Goal: Transaction & Acquisition: Purchase product/service

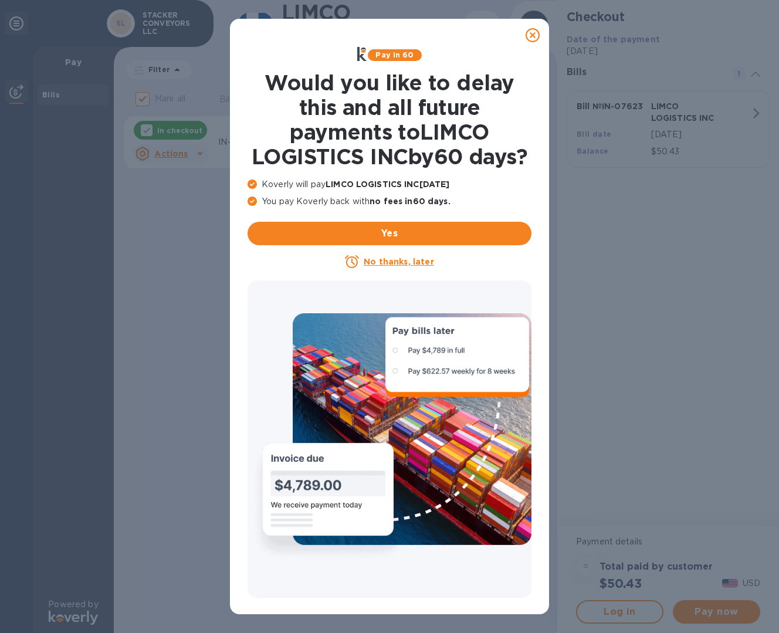
click at [392, 266] on u "No thanks, later" at bounding box center [399, 261] width 70 height 9
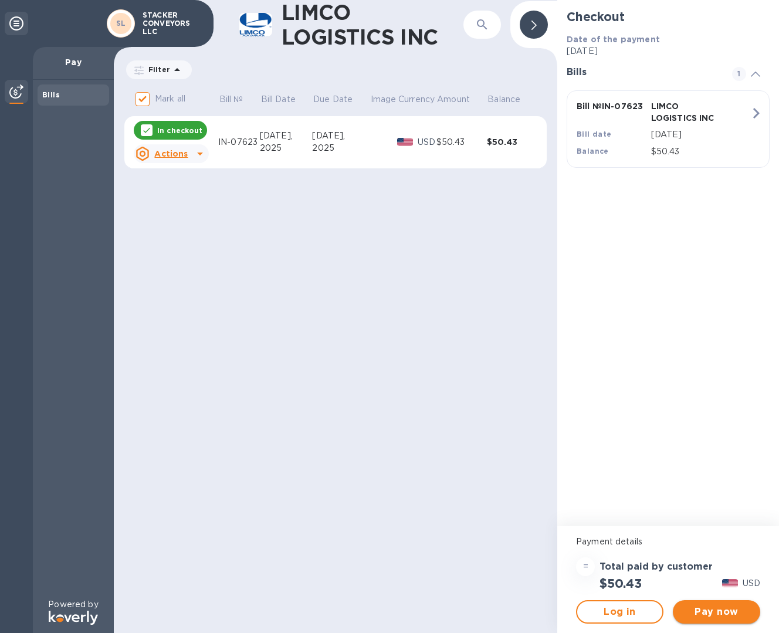
click at [722, 612] on span "Pay now" at bounding box center [716, 611] width 69 height 14
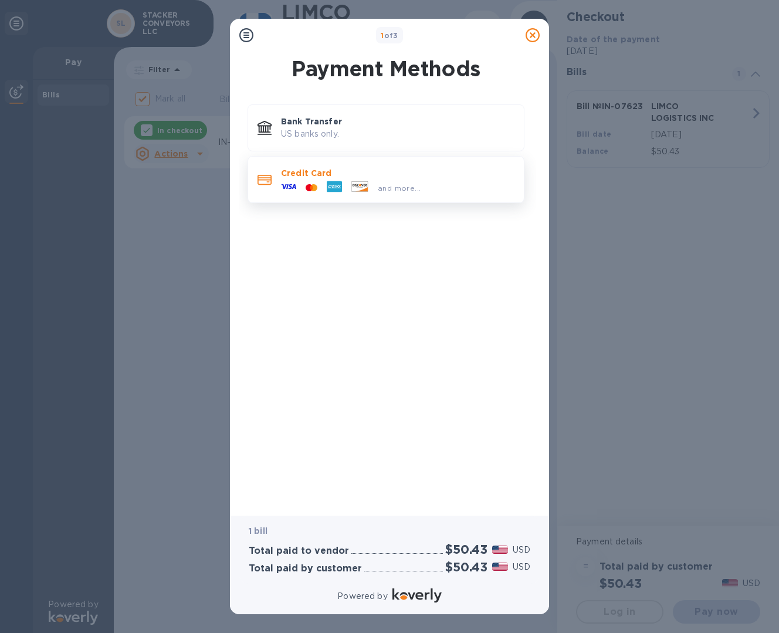
click at [322, 179] on div at bounding box center [334, 188] width 25 height 18
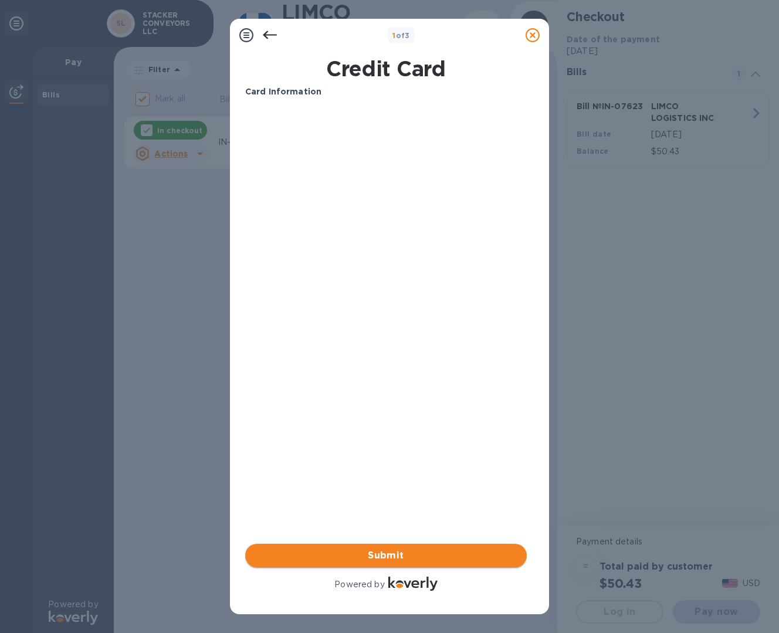
click at [393, 555] on span "Submit" at bounding box center [385, 555] width 263 height 14
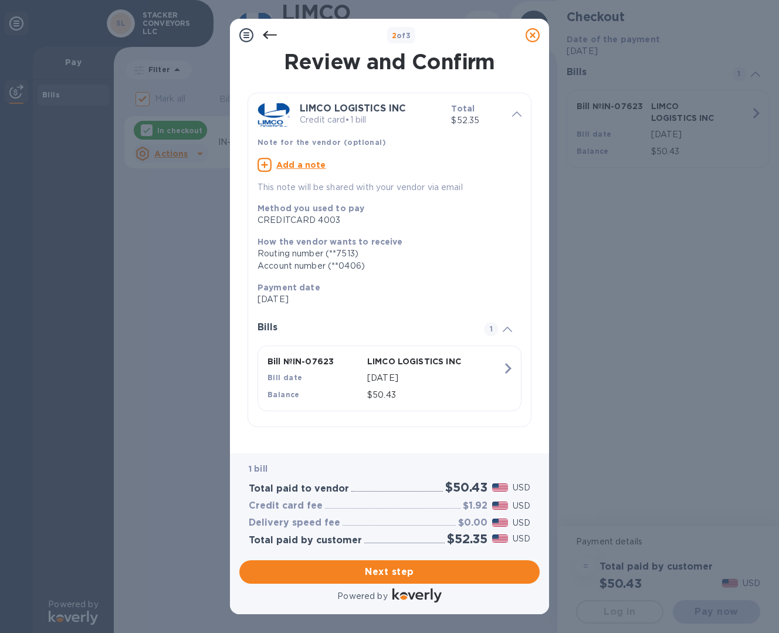
click at [294, 164] on u "Add a note" at bounding box center [301, 164] width 50 height 9
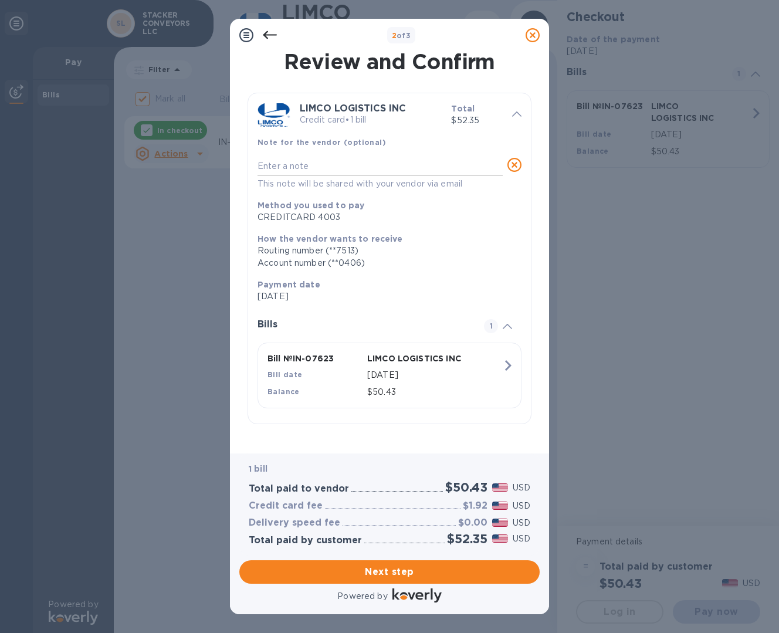
click at [308, 168] on textarea at bounding box center [379, 166] width 245 height 10
paste textarea "INVOICE NO. : IN-07623"
type textarea "INVOICE NO. : IN-07623"
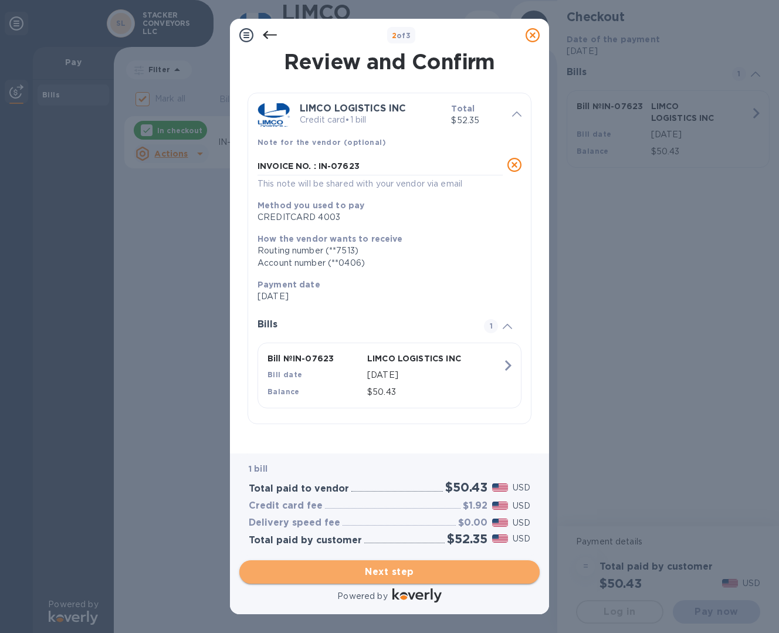
click at [388, 569] on span "Next step" at bounding box center [389, 572] width 281 height 14
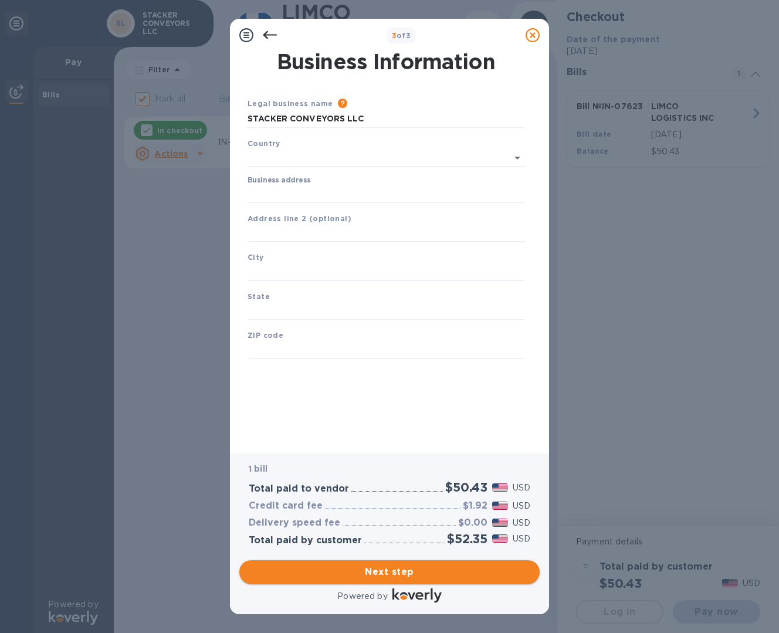
type input "[GEOGRAPHIC_DATA]"
click at [341, 188] on input "Business address" at bounding box center [385, 192] width 277 height 18
type input "[STREET_ADDRESS][PERSON_NAME][PERSON_NAME]"
type input "[GEOGRAPHIC_DATA]"
type input "FL"
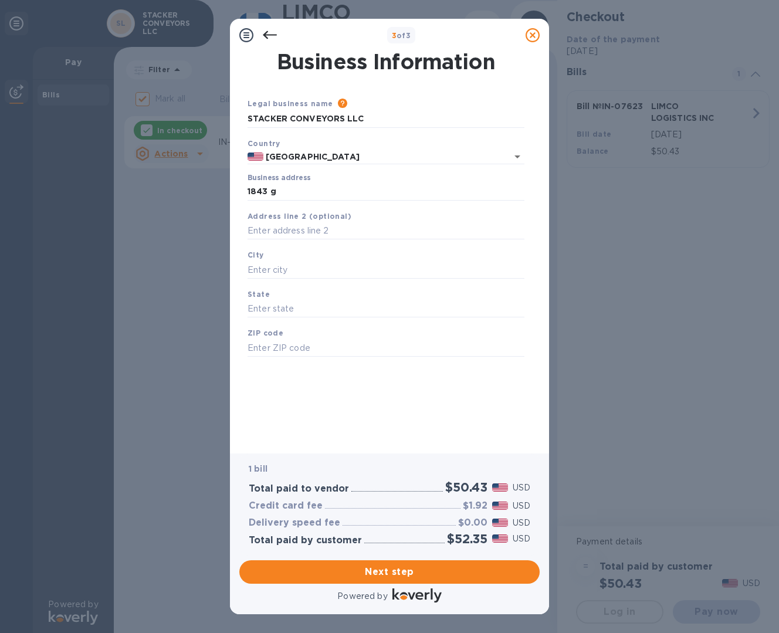
type input "34104"
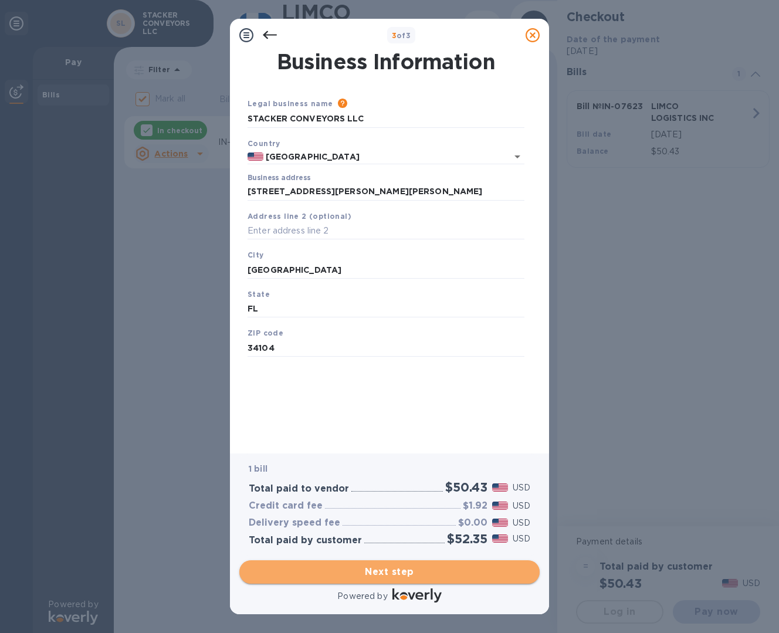
click at [400, 574] on span "Next step" at bounding box center [389, 572] width 281 height 14
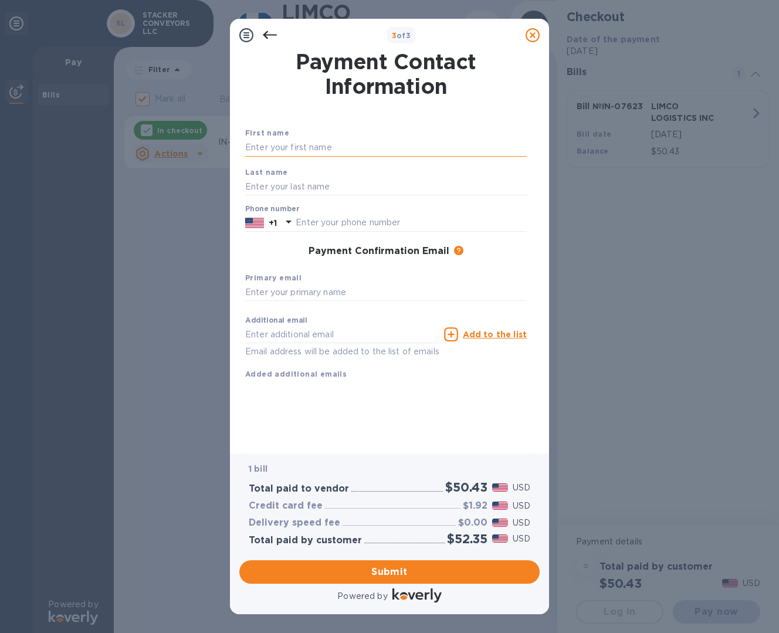
click at [292, 145] on input "text" at bounding box center [385, 148] width 281 height 18
type input "[PERSON_NAME]"
click at [345, 221] on input "text" at bounding box center [410, 223] width 231 height 18
type input "4078088319"
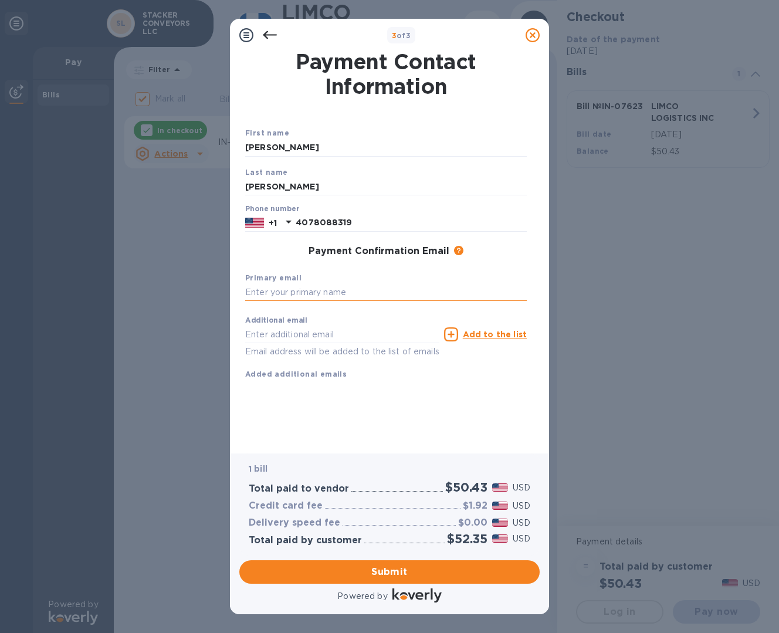
click at [344, 290] on input "text" at bounding box center [385, 293] width 281 height 18
type input "[EMAIL_ADDRESS][DOMAIN_NAME]"
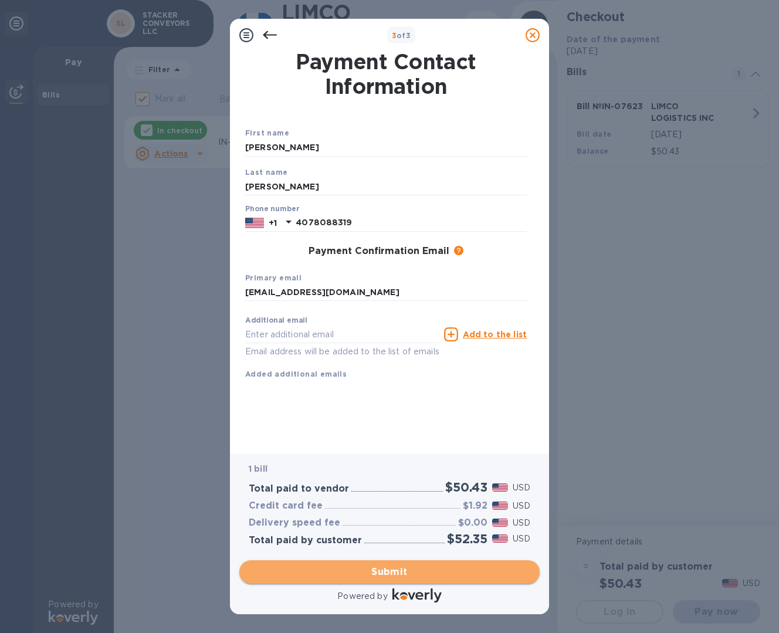
click at [392, 573] on span "Submit" at bounding box center [389, 572] width 281 height 14
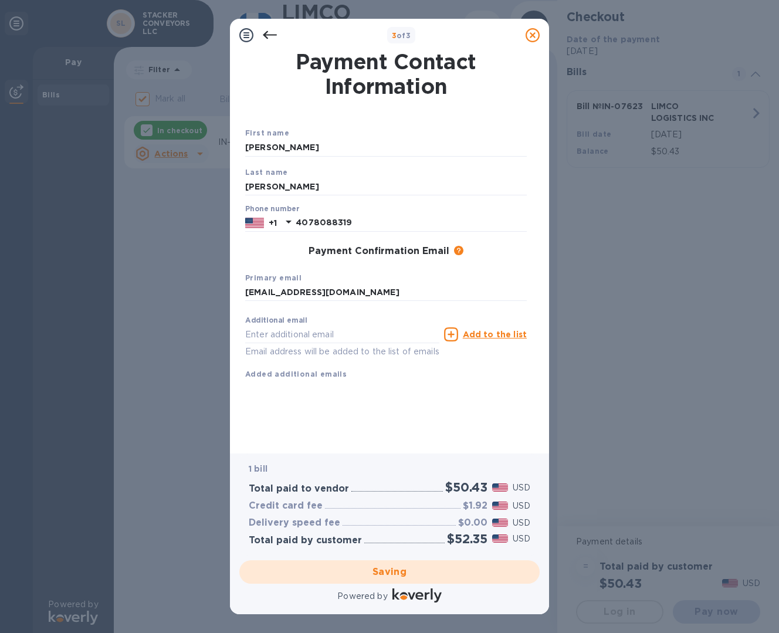
checkbox input "false"
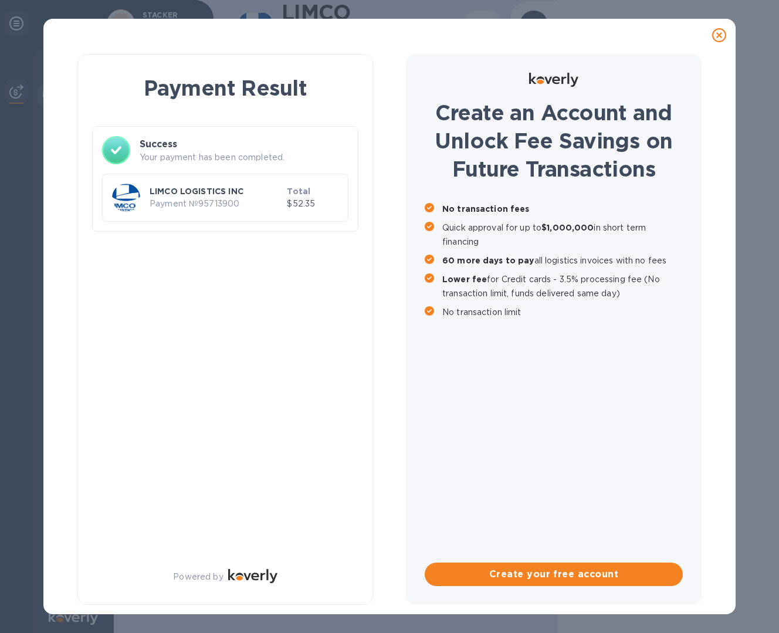
click at [424, 42] on div at bounding box center [389, 34] width 682 height 23
